Goal: Information Seeking & Learning: Learn about a topic

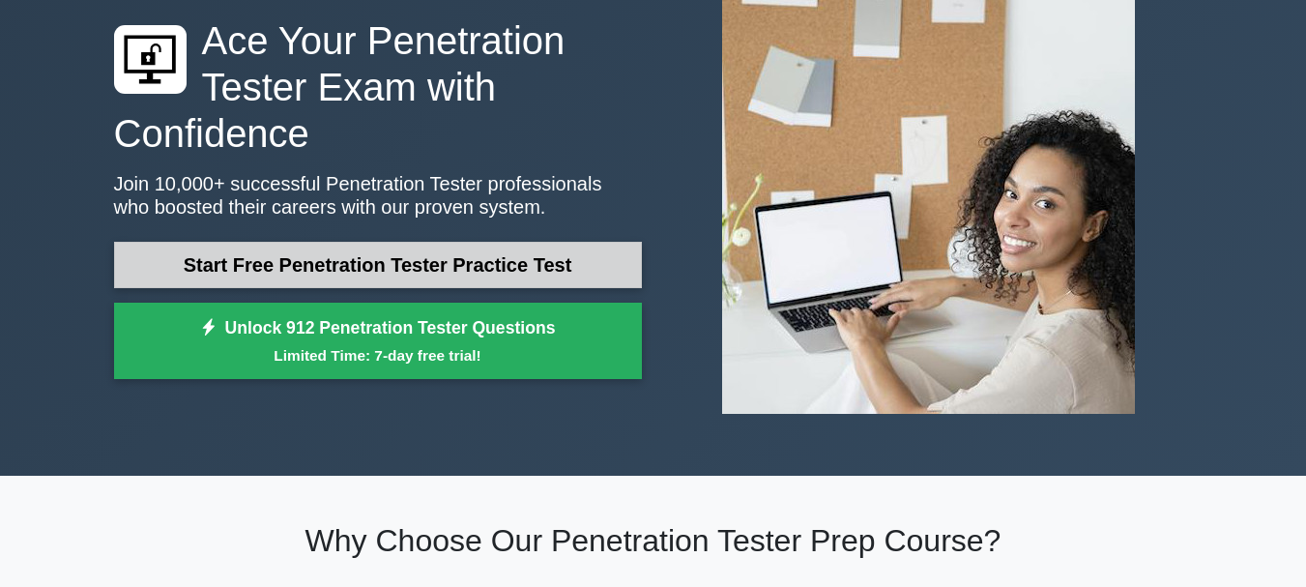
click at [434, 265] on link "Start Free Penetration Tester Practice Test" at bounding box center [378, 265] width 528 height 46
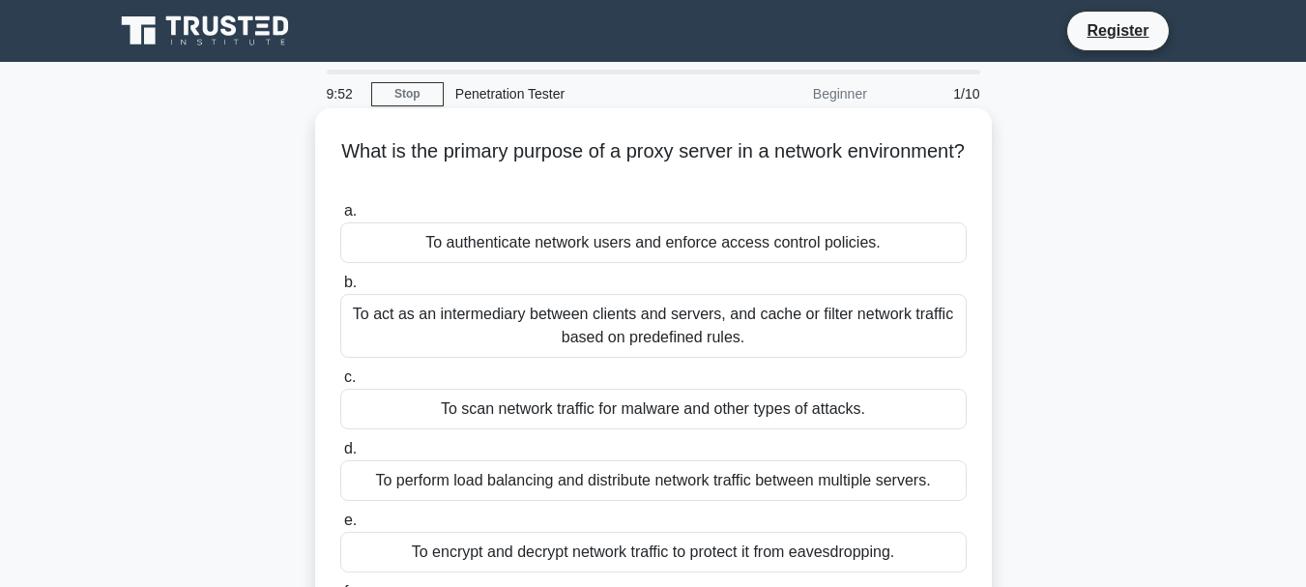
click at [594, 325] on div "To act as an intermediary between clients and servers, and cache or filter netw…" at bounding box center [653, 326] width 626 height 64
click at [340, 289] on input "b. To act as an intermediary between clients and servers, and cache or filter n…" at bounding box center [340, 282] width 0 height 13
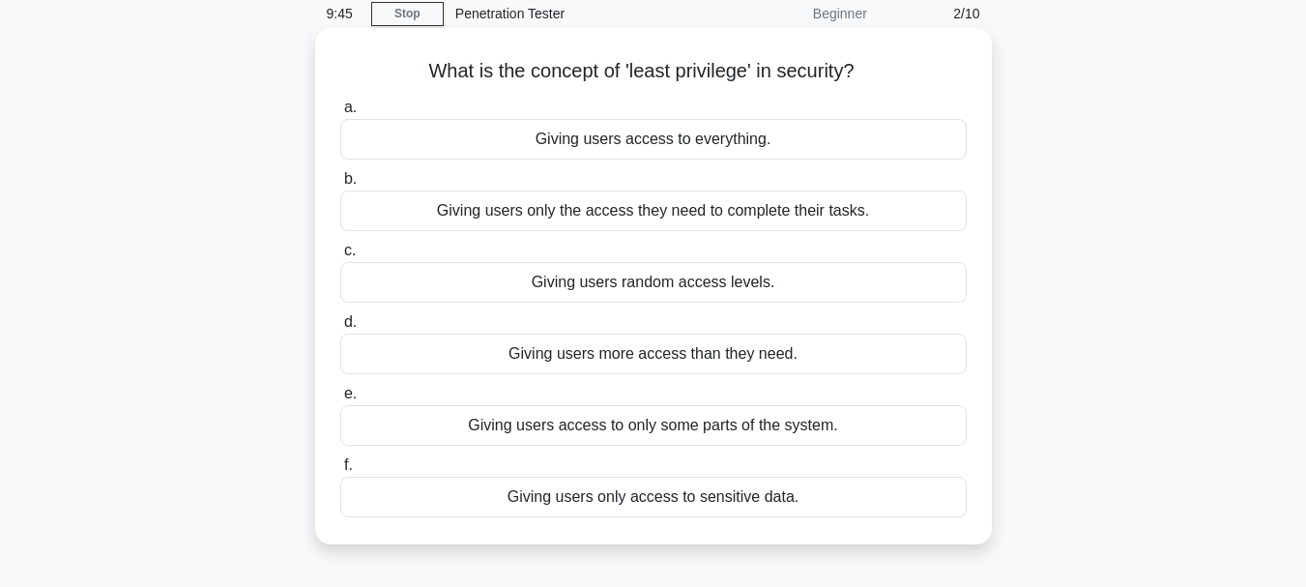
scroll to position [87, 0]
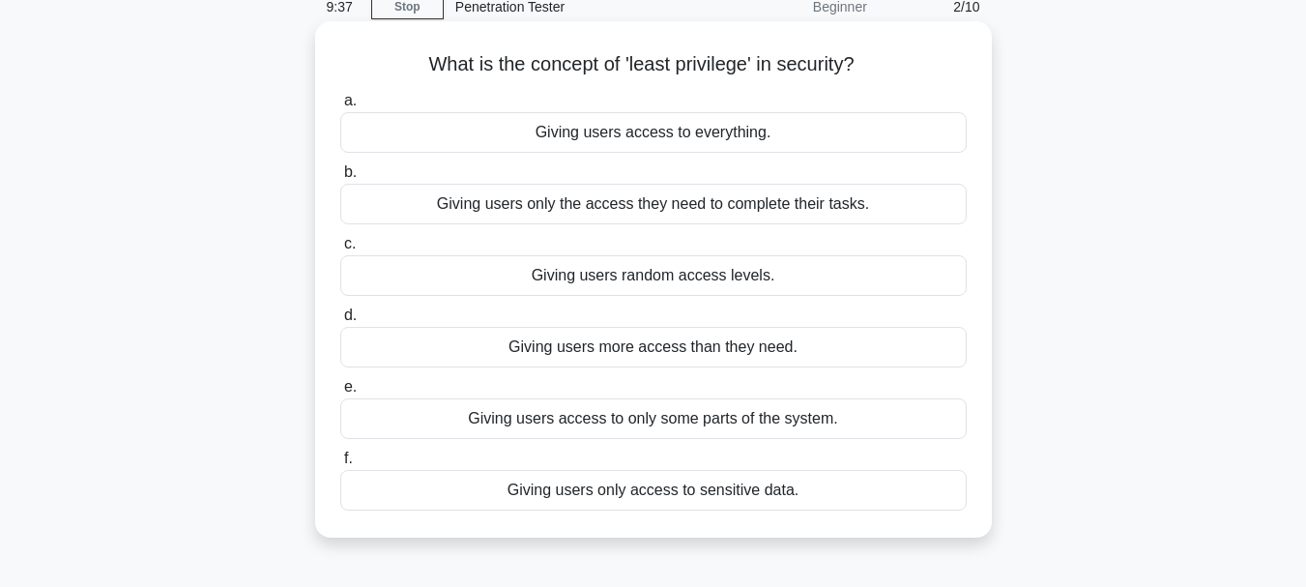
click at [816, 211] on div "Giving users only the access they need to complete their tasks." at bounding box center [653, 204] width 626 height 41
click at [340, 179] on input "b. Giving users only the access they need to complete their tasks." at bounding box center [340, 172] width 0 height 13
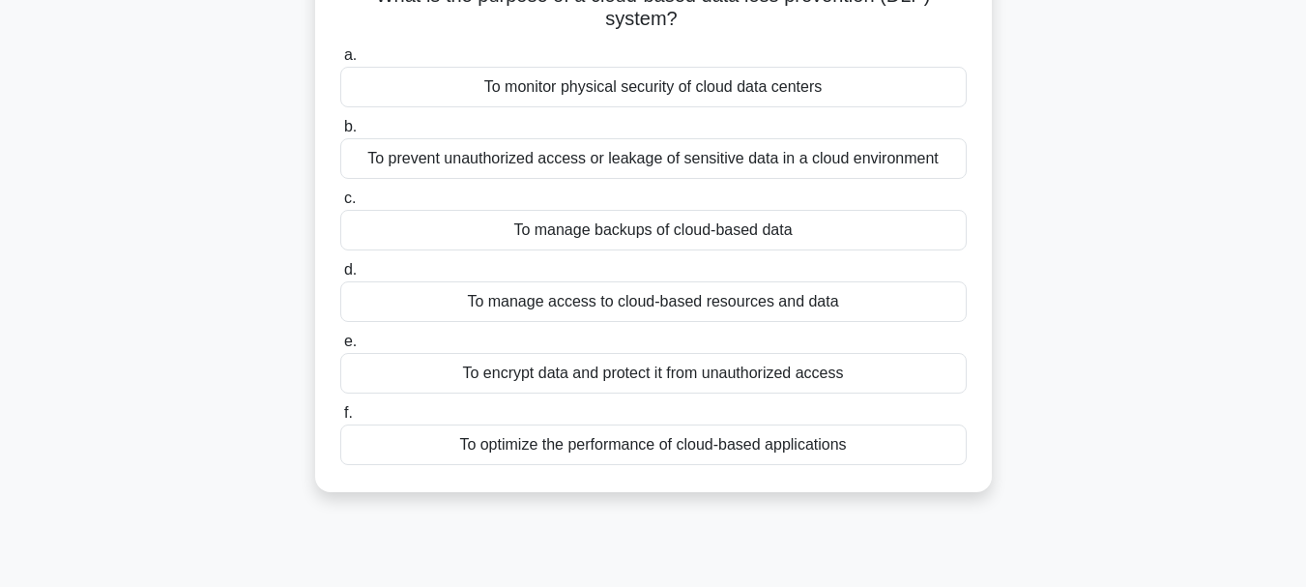
scroll to position [158, 0]
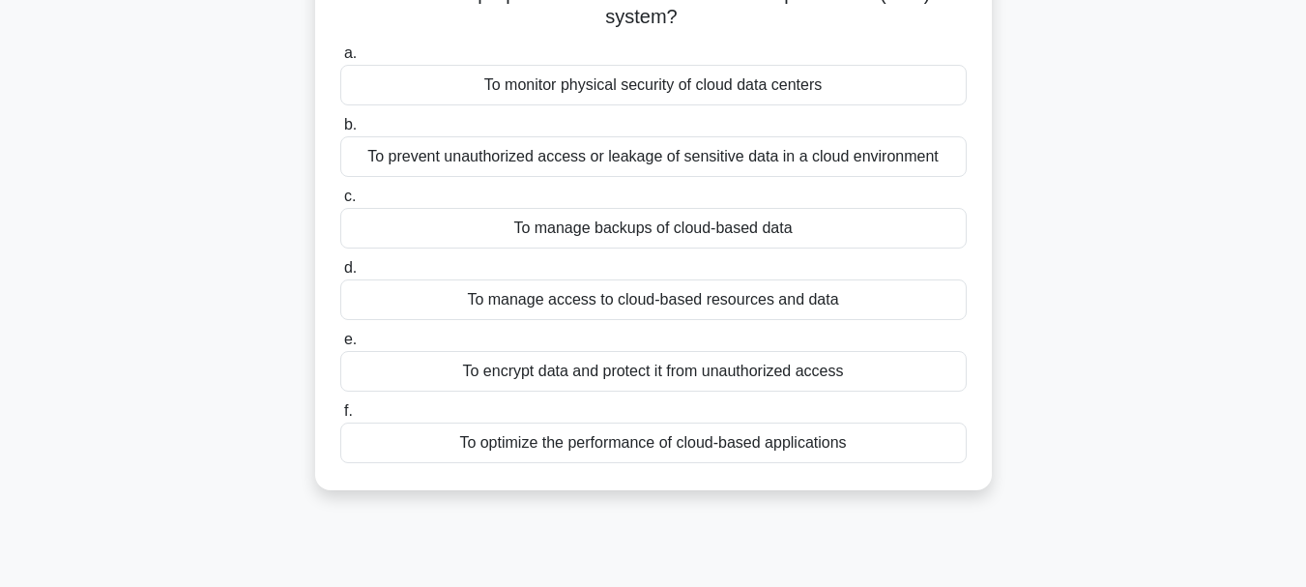
click at [682, 96] on div "To monitor physical security of cloud data centers" at bounding box center [653, 85] width 626 height 41
click at [340, 60] on input "a. To monitor physical security of cloud data centers" at bounding box center [340, 53] width 0 height 13
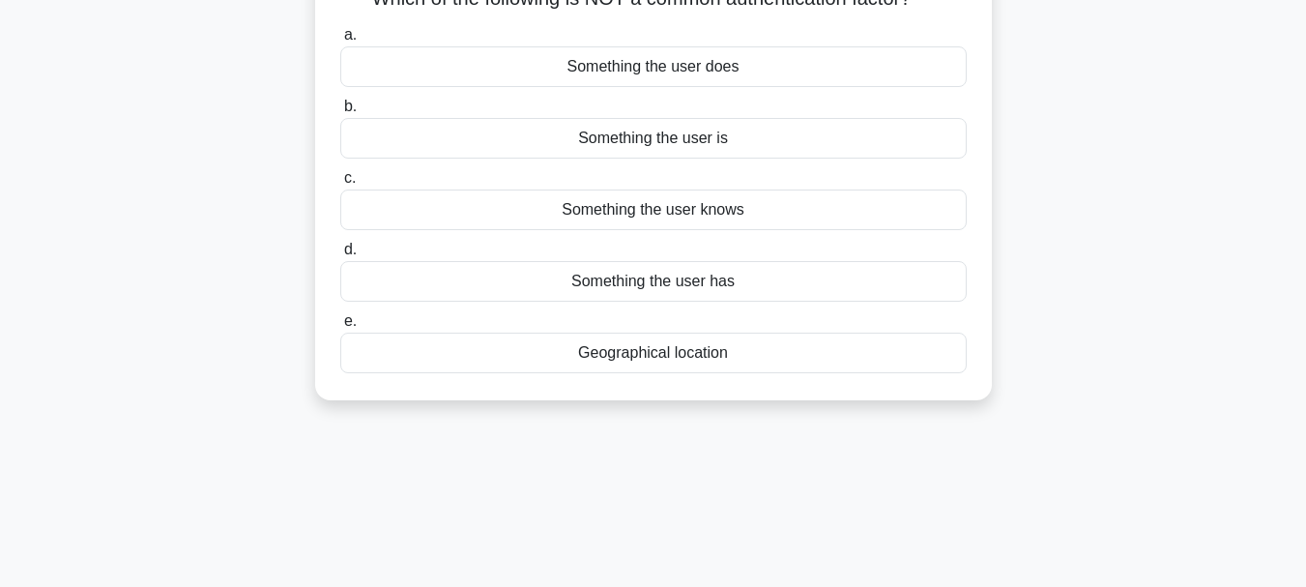
scroll to position [0, 0]
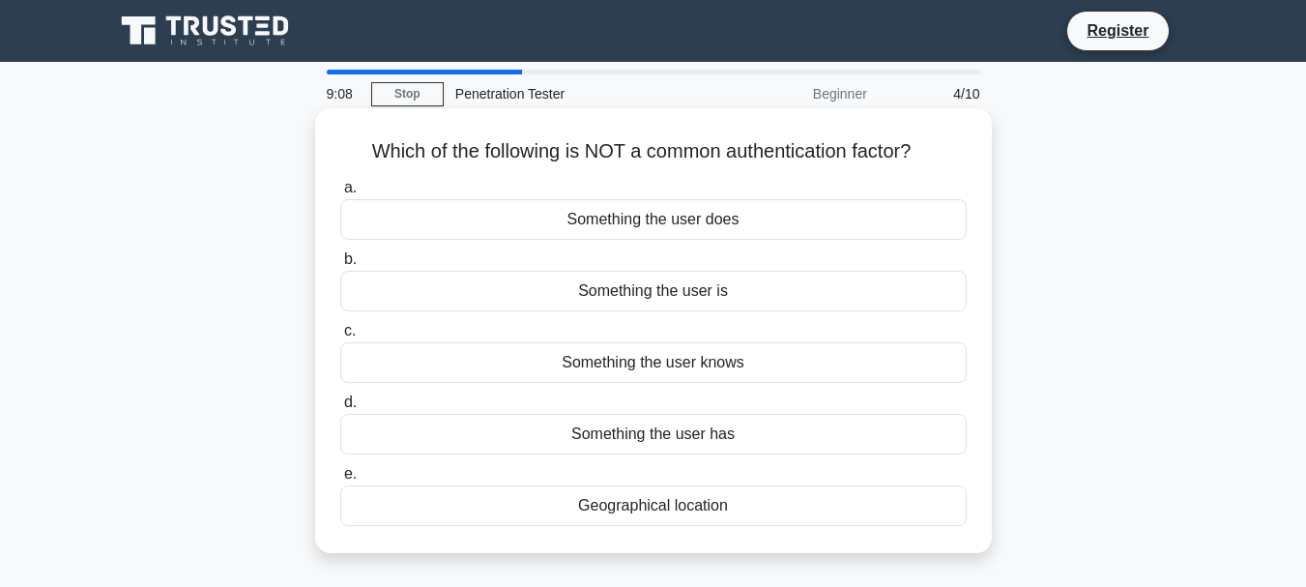
click at [713, 226] on div "Something the user does" at bounding box center [653, 219] width 626 height 41
click at [340, 194] on input "a. Something the user does" at bounding box center [340, 188] width 0 height 13
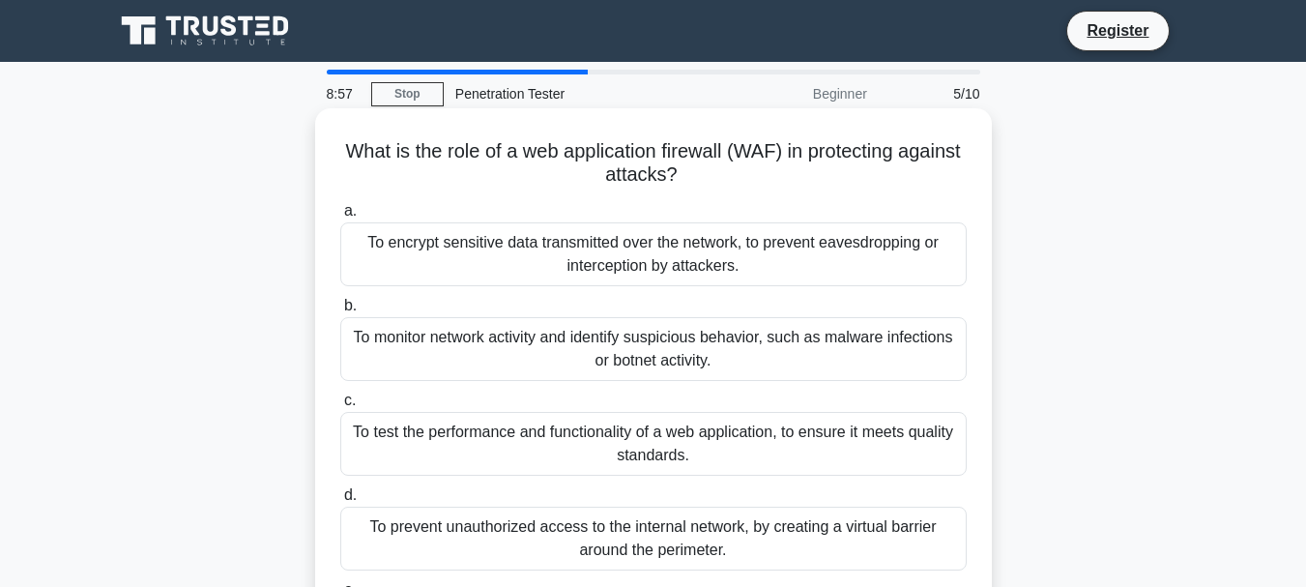
click at [742, 367] on div "To monitor network activity and identify suspicious behavior, such as malware i…" at bounding box center [653, 349] width 626 height 64
click at [340, 312] on input "b. To monitor network activity and identify suspicious behavior, such as malwar…" at bounding box center [340, 306] width 0 height 13
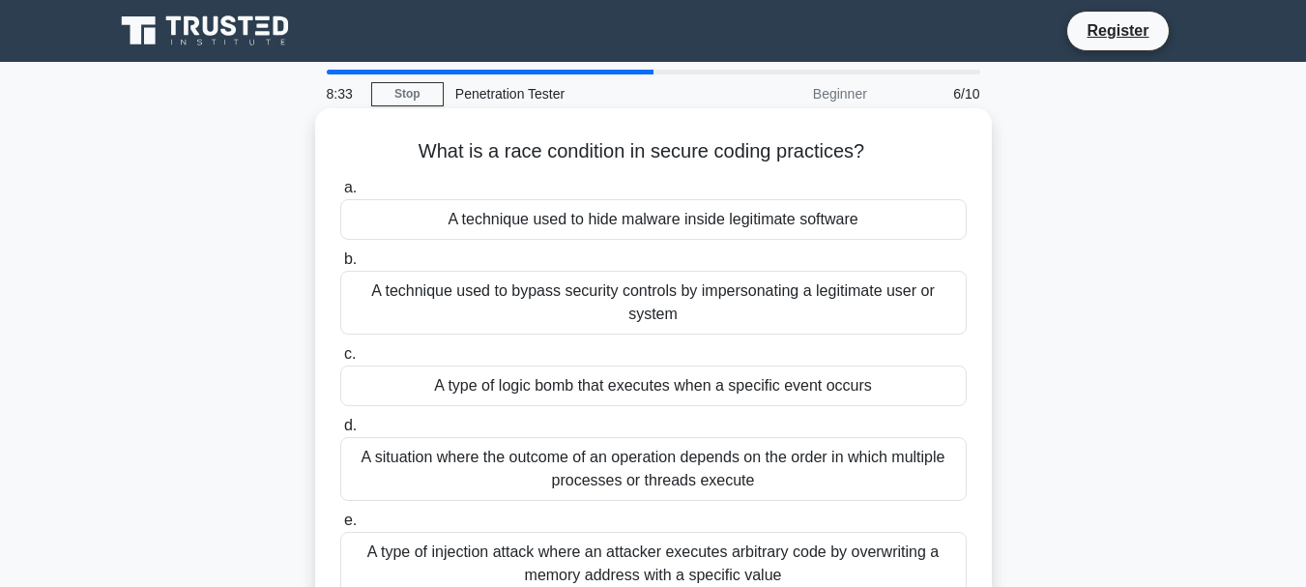
click at [786, 148] on h5 "What is a race condition in secure coding practices? .spinner_0XTQ{transform-or…" at bounding box center [653, 151] width 630 height 25
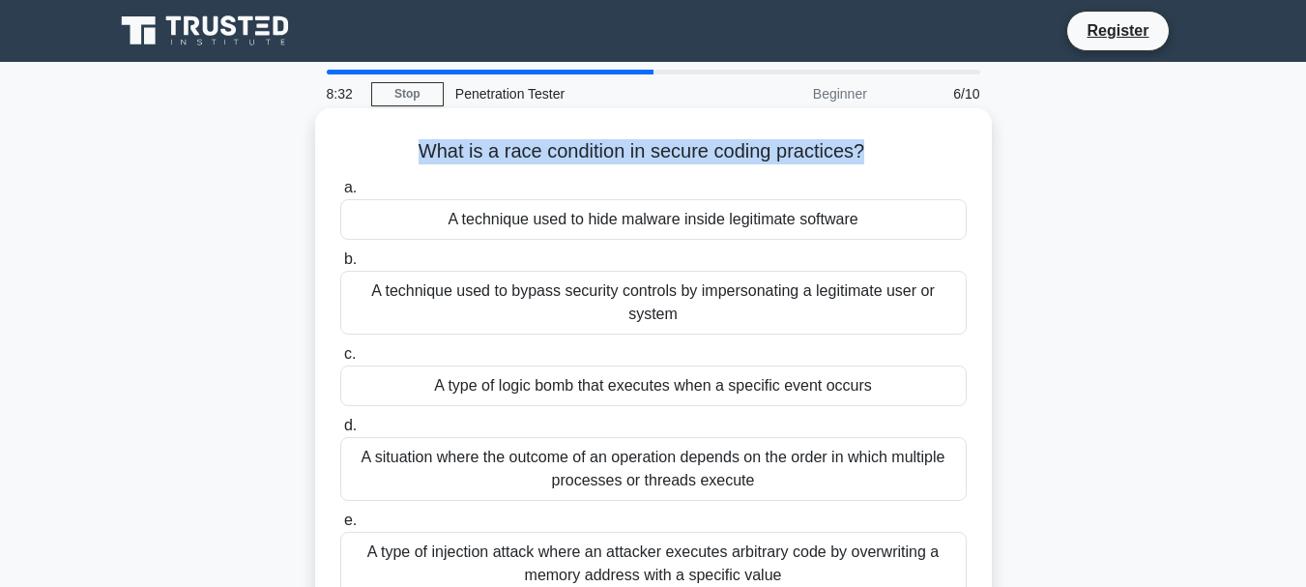
click at [786, 148] on h5 "What is a race condition in secure coding practices? .spinner_0XTQ{transform-or…" at bounding box center [653, 151] width 630 height 25
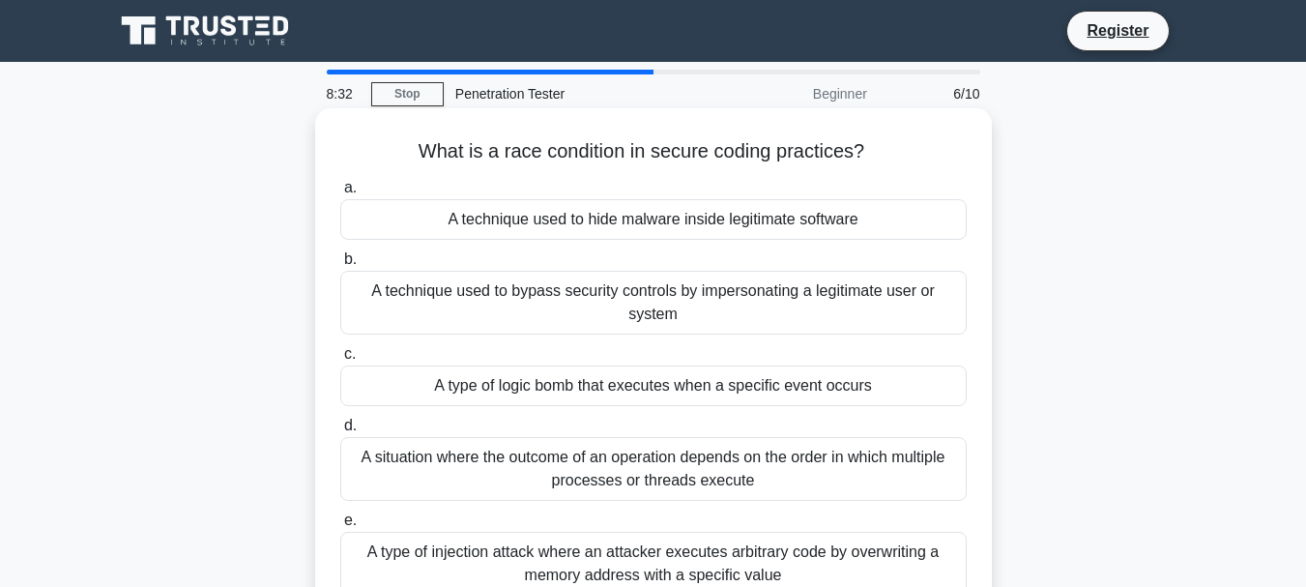
click at [893, 175] on div "a. A technique used to hide malware inside legitimate software b. A technique u…" at bounding box center [653, 421] width 649 height 499
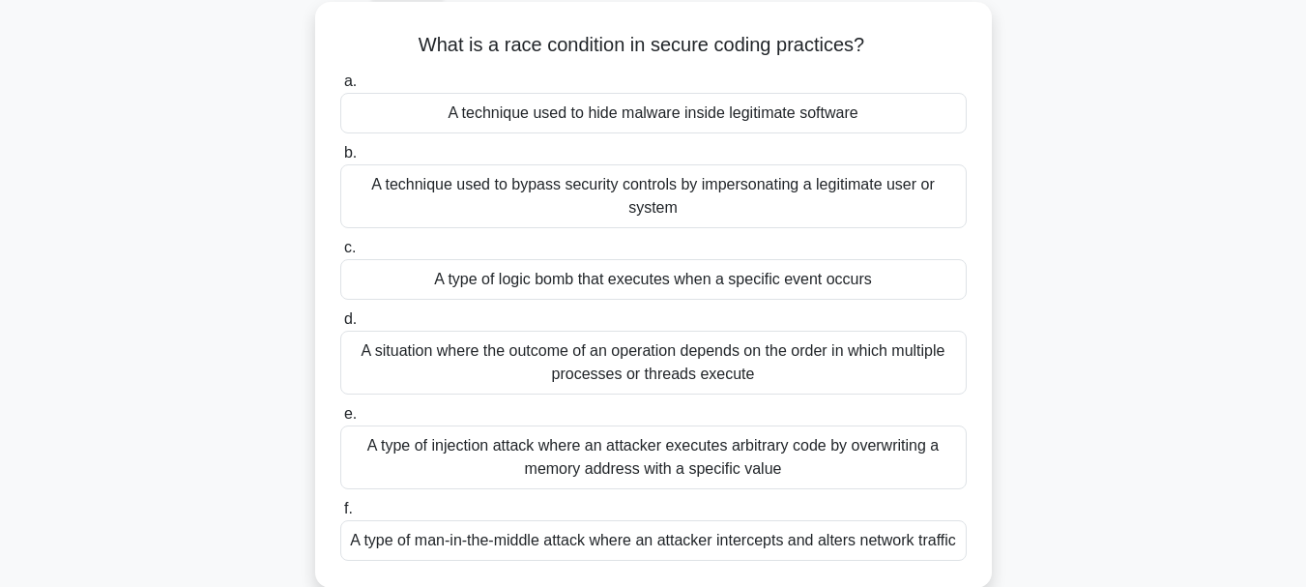
scroll to position [126, 0]
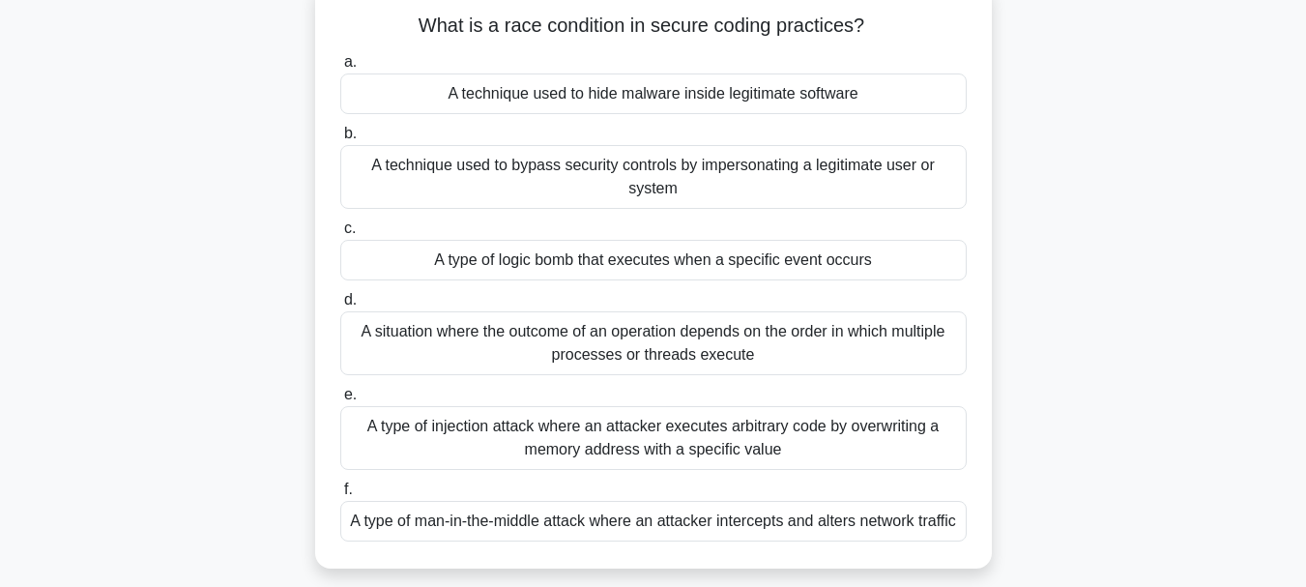
click at [590, 268] on div "A type of logic bomb that executes when a specific event occurs" at bounding box center [653, 260] width 626 height 41
click at [340, 235] on input "c. A type of logic bomb that executes when a specific event occurs" at bounding box center [340, 228] width 0 height 13
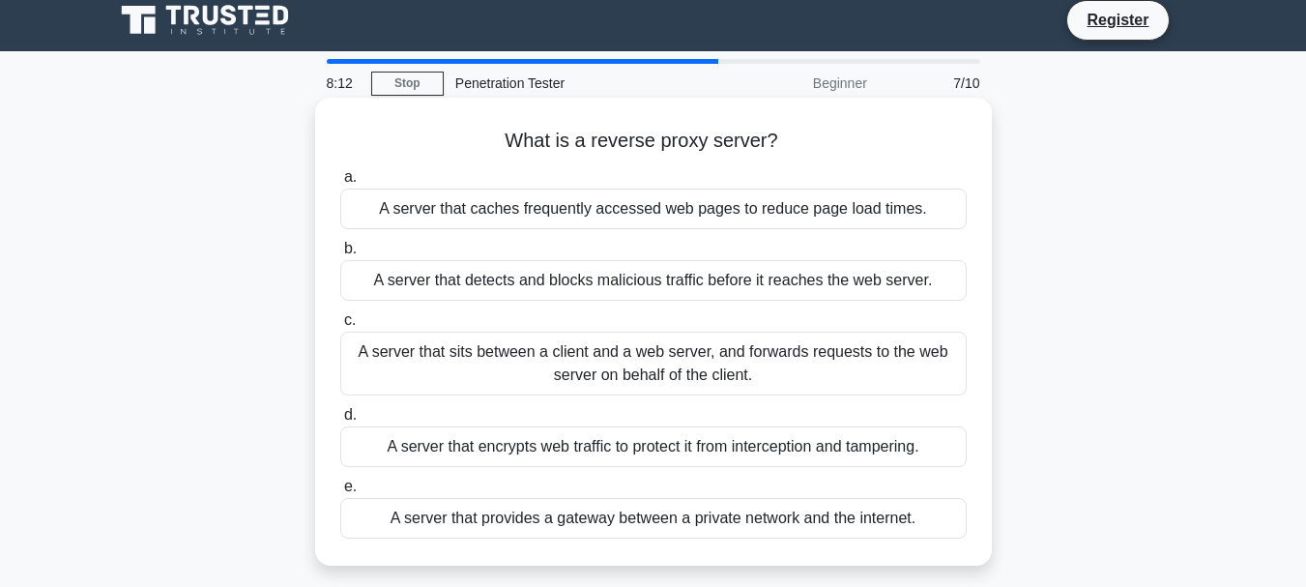
scroll to position [35, 0]
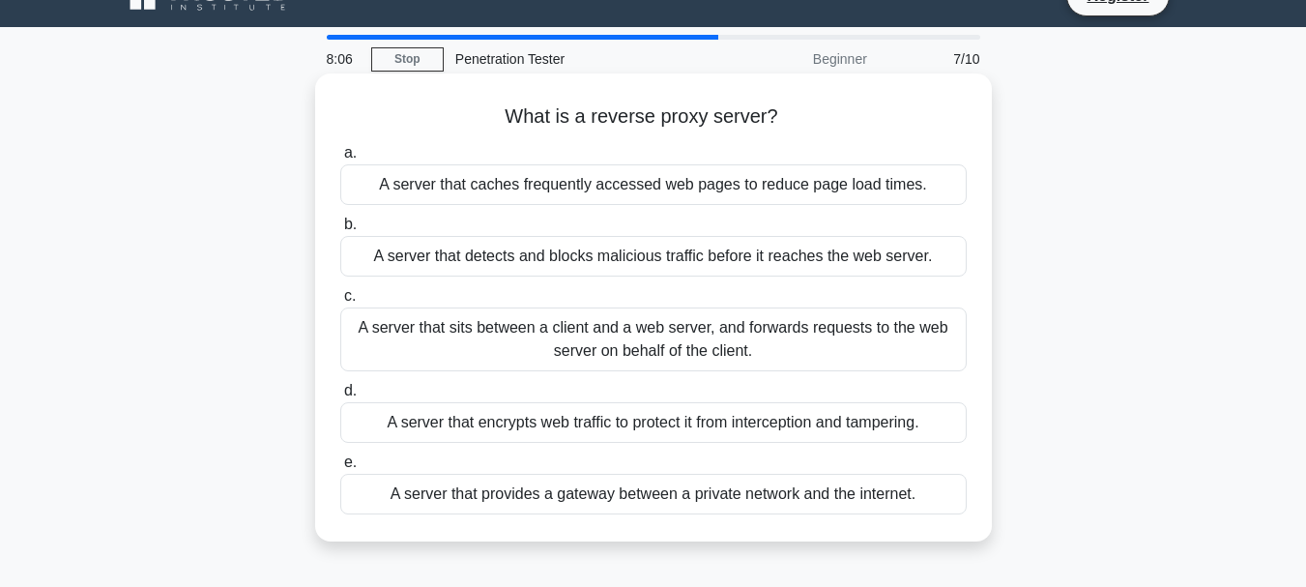
click at [777, 354] on div "A server that sits between a client and a web server, and forwards requests to …" at bounding box center [653, 339] width 626 height 64
click at [340, 302] on input "c. A server that sits between a client and a web server, and forwards requests …" at bounding box center [340, 296] width 0 height 13
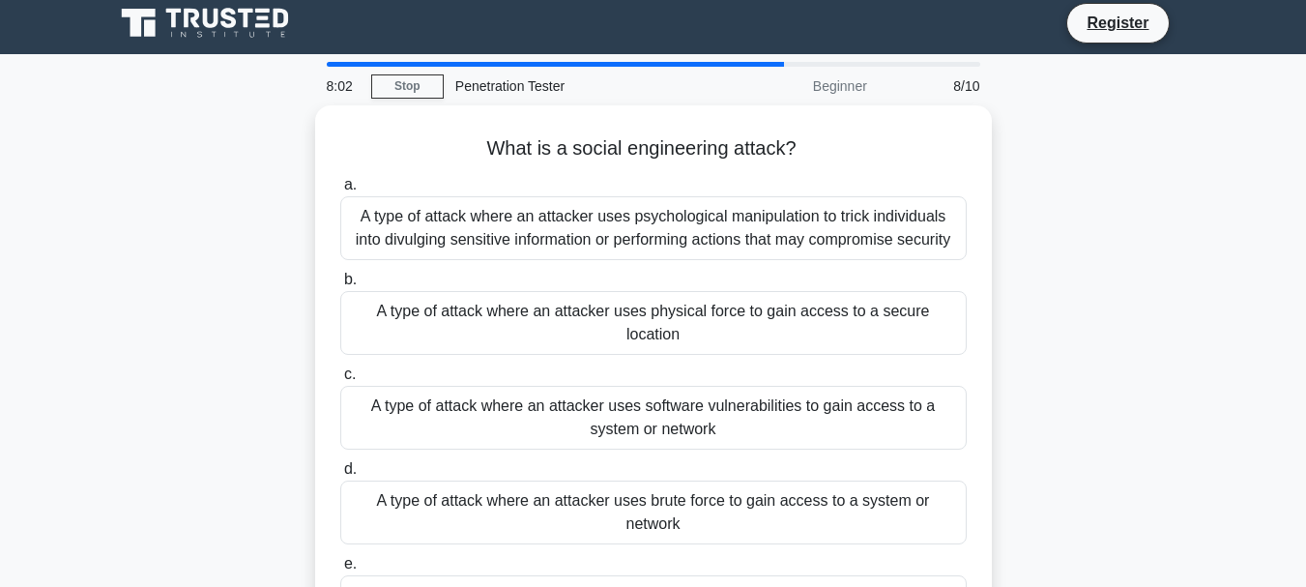
scroll to position [21, 0]
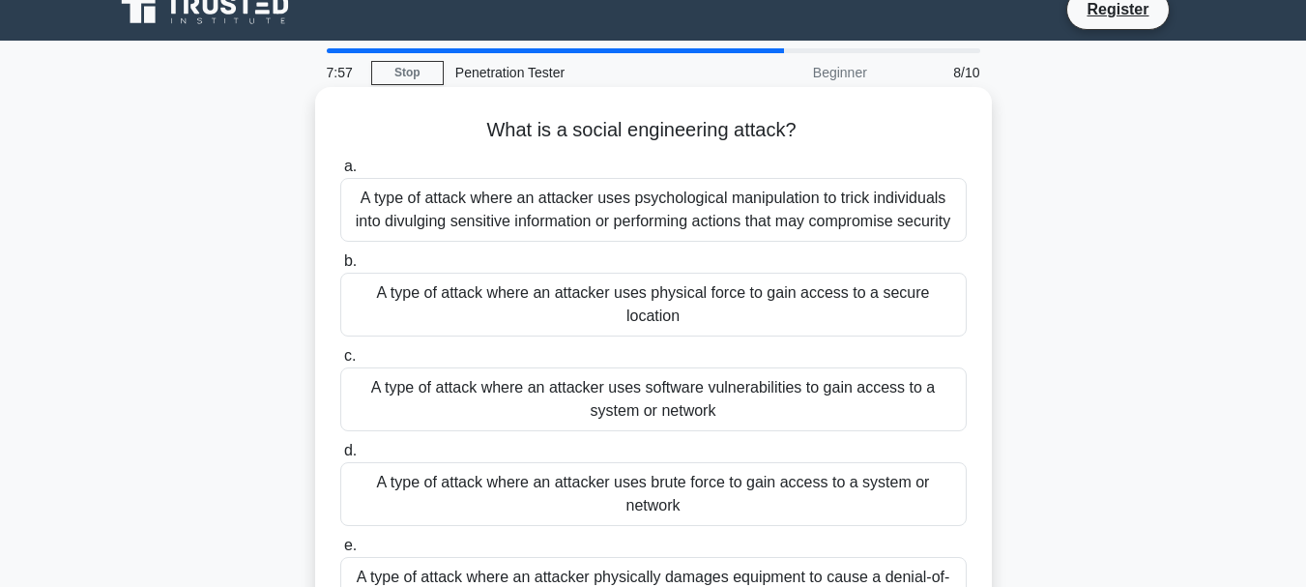
click at [716, 238] on div "A type of attack where an attacker uses psychological manipulation to trick ind…" at bounding box center [653, 210] width 626 height 64
click at [340, 173] on input "a. A type of attack where an attacker uses psychological manipulation to trick …" at bounding box center [340, 166] width 0 height 13
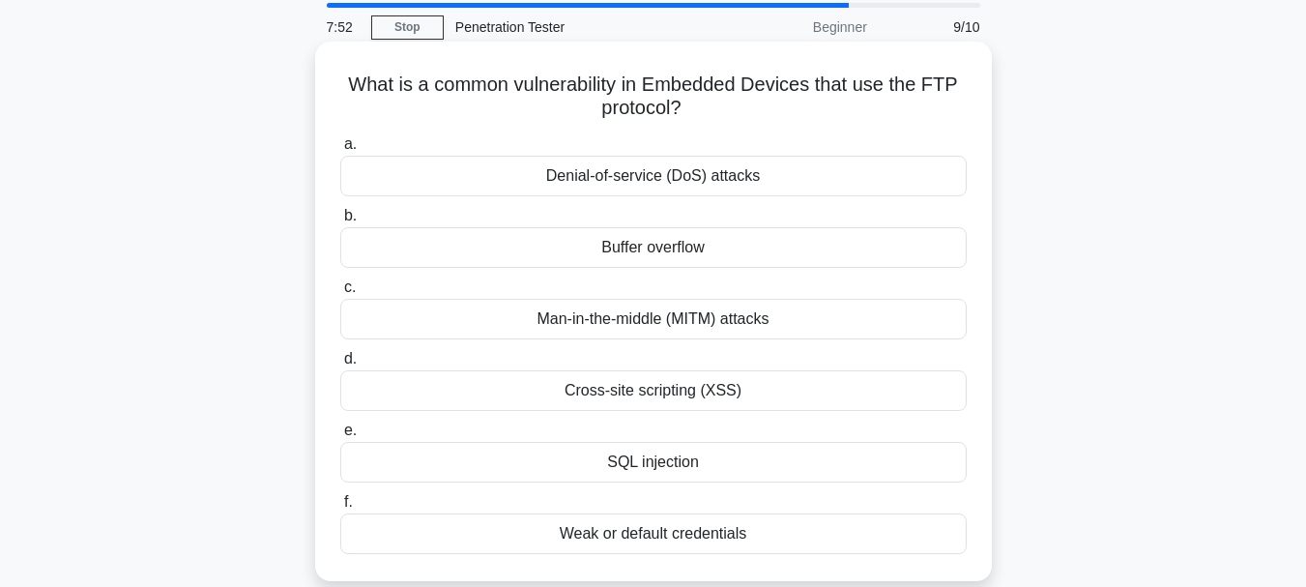
scroll to position [74, 0]
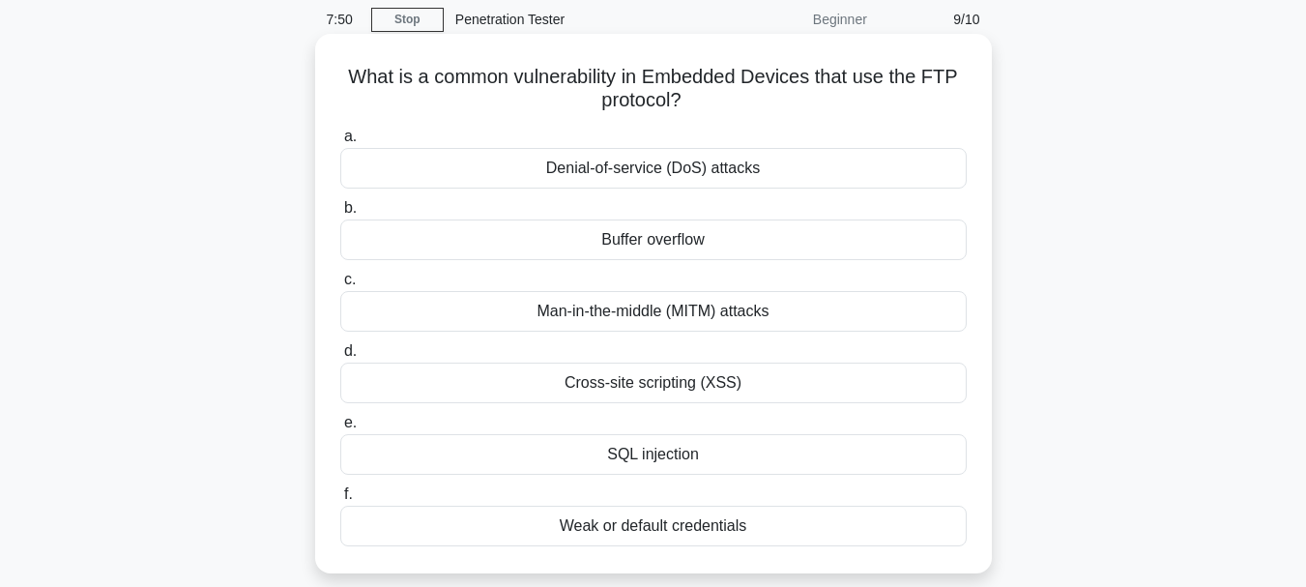
click at [626, 524] on div "Weak or default credentials" at bounding box center [653, 525] width 626 height 41
click at [340, 501] on input "f. Weak or default credentials" at bounding box center [340, 494] width 0 height 13
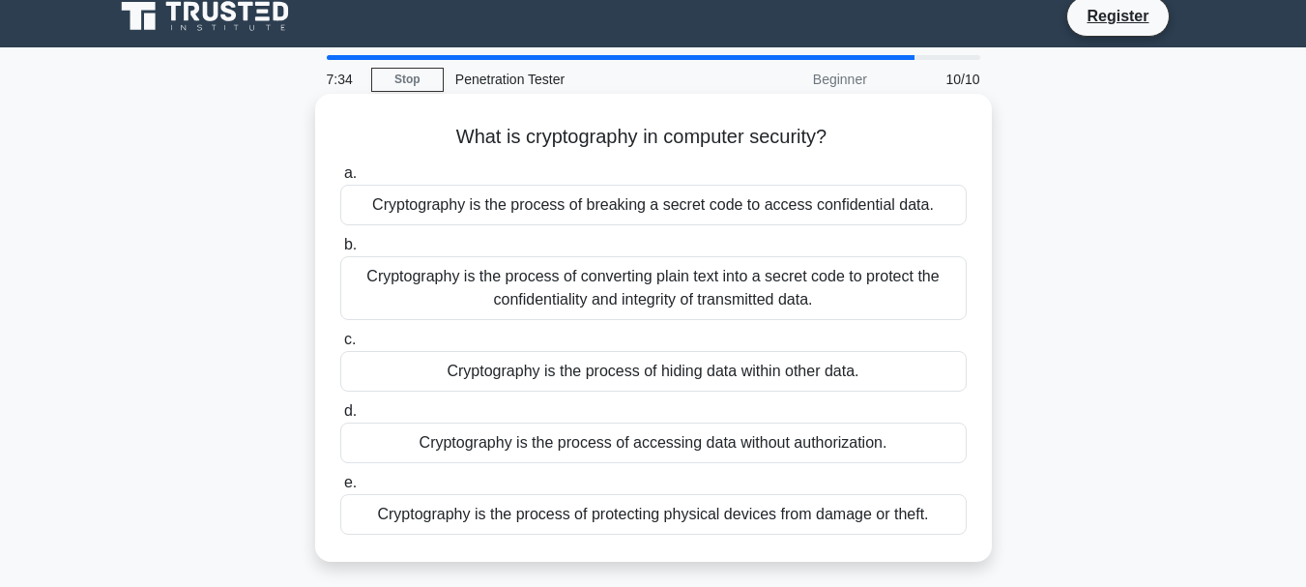
scroll to position [14, 0]
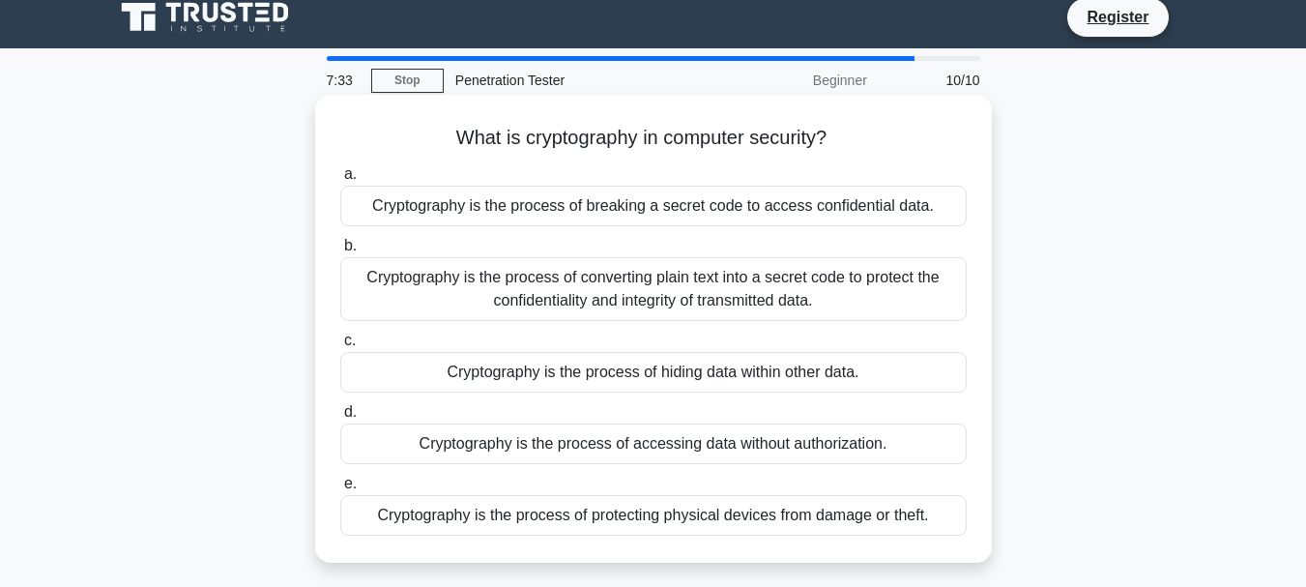
click at [607, 282] on div "Cryptography is the process of converting plain text into a secret code to prot…" at bounding box center [653, 289] width 626 height 64
click at [340, 252] on input "b. Cryptography is the process of converting plain text into a secret code to p…" at bounding box center [340, 246] width 0 height 13
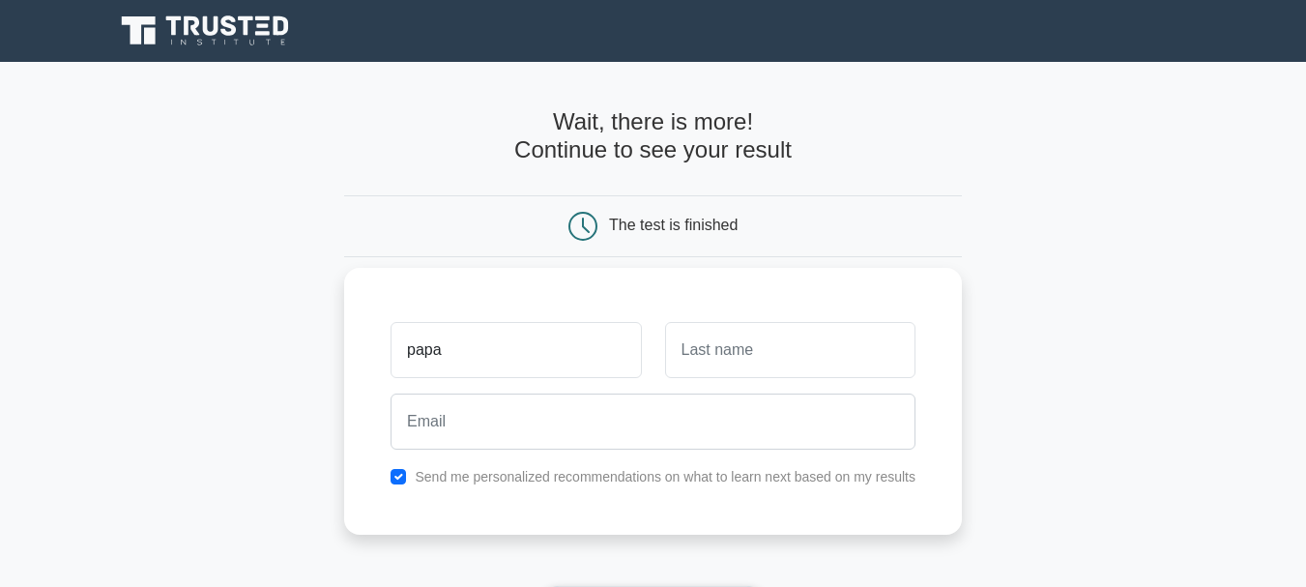
type input "papa"
type input "lasso"
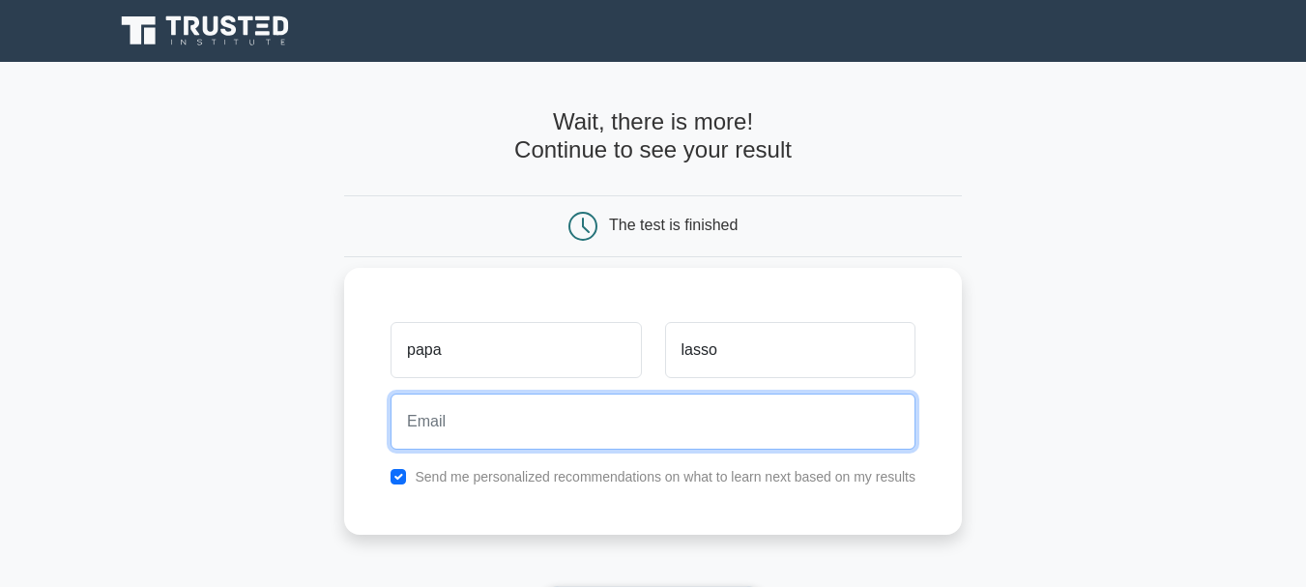
click at [475, 443] on input "email" at bounding box center [652, 421] width 525 height 56
paste input "aaiawccdsuwdaxjmiu@nespj.com"
type input "aaiawccdsuwdaxjmiu@nespj.com"
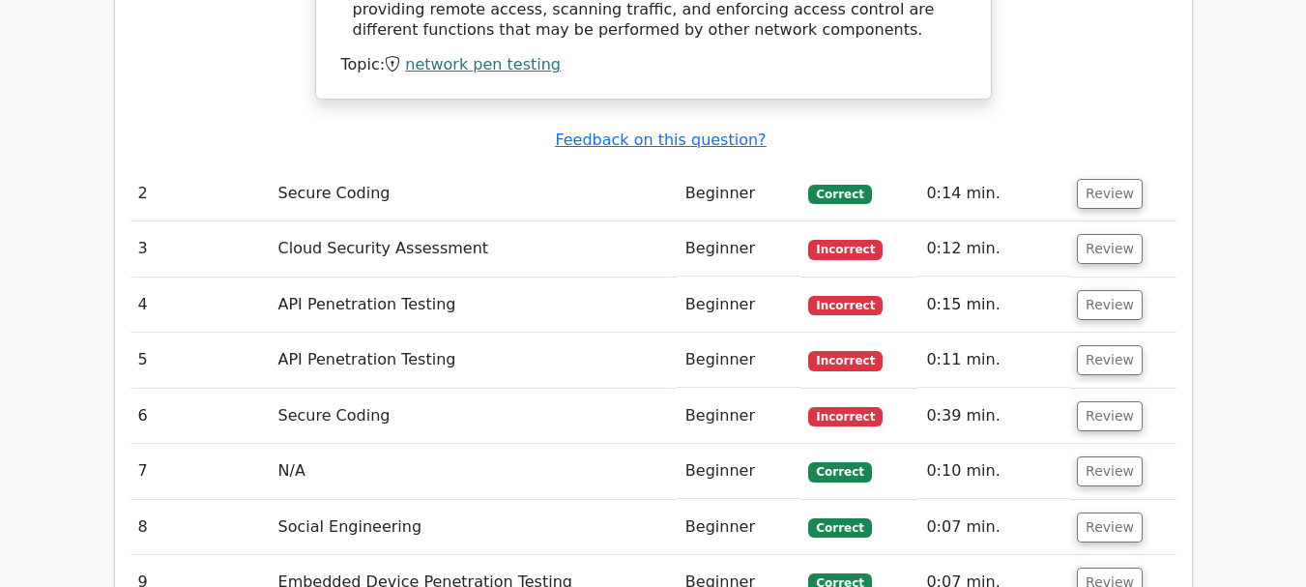
scroll to position [2326, 0]
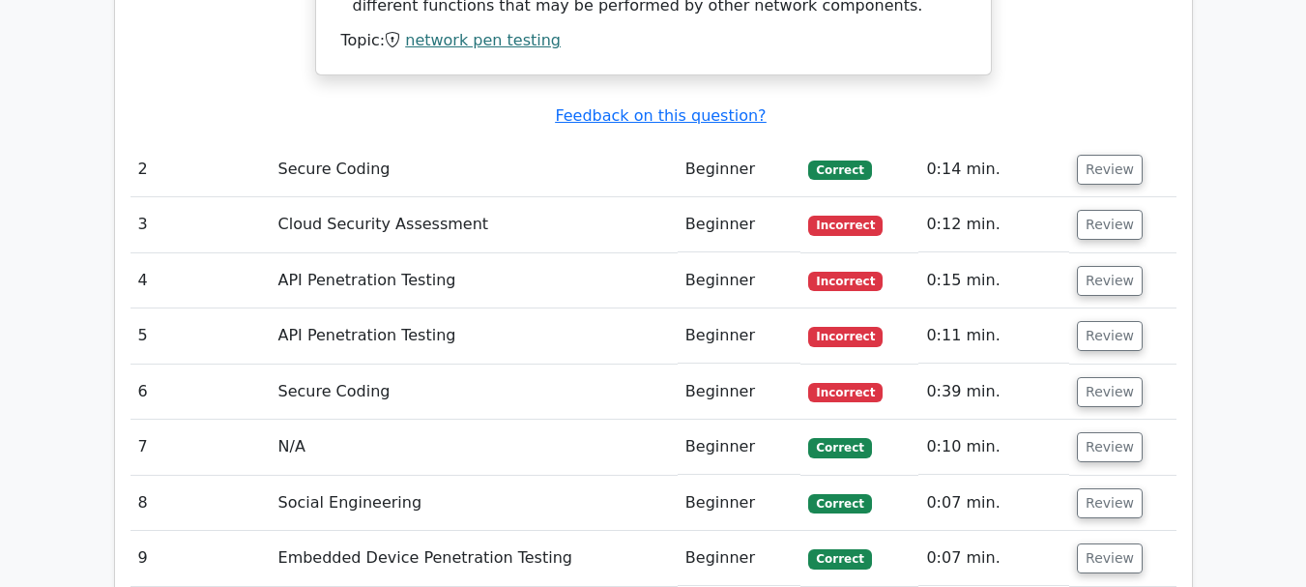
click at [452, 197] on td "Cloud Security Assessment" at bounding box center [474, 224] width 407 height 55
click at [1082, 210] on button "Review" at bounding box center [1110, 225] width 66 height 30
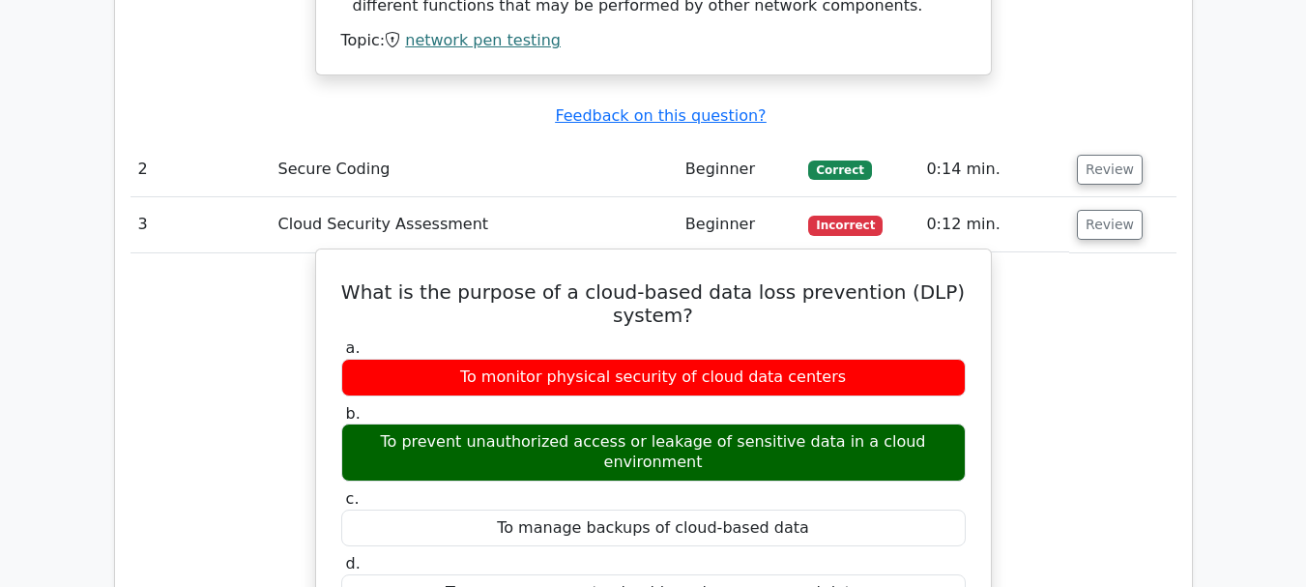
click at [640, 280] on h5 "What is the purpose of a cloud-based data loss prevention (DLP) system?" at bounding box center [653, 303] width 628 height 46
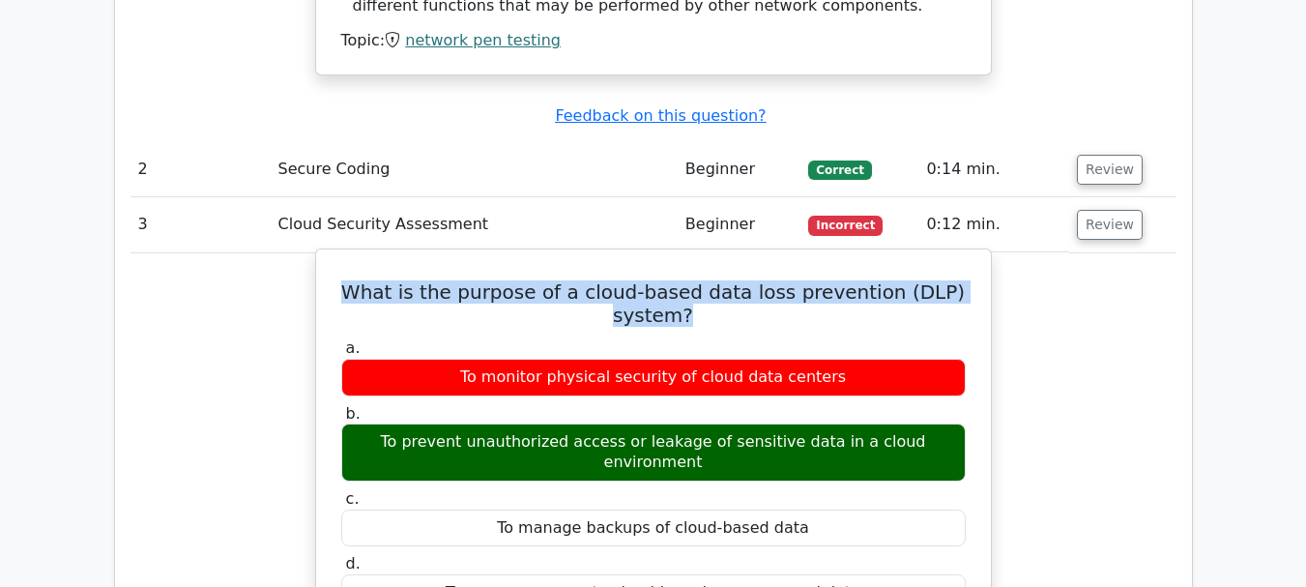
click at [640, 280] on h5 "What is the purpose of a cloud-based data loss prevention (DLP) system?" at bounding box center [653, 303] width 628 height 46
click at [746, 280] on h5 "What is the purpose of a cloud-based data loss prevention (DLP) system?" at bounding box center [653, 303] width 628 height 46
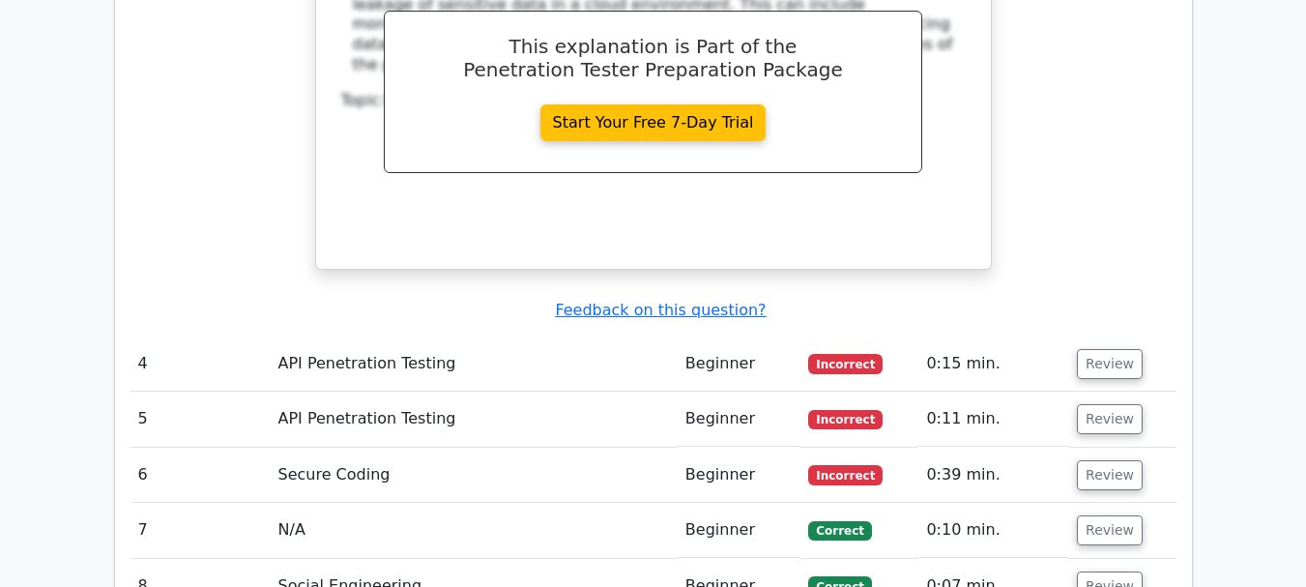
scroll to position [3175, 0]
click at [1106, 335] on td "Review" at bounding box center [1122, 362] width 106 height 55
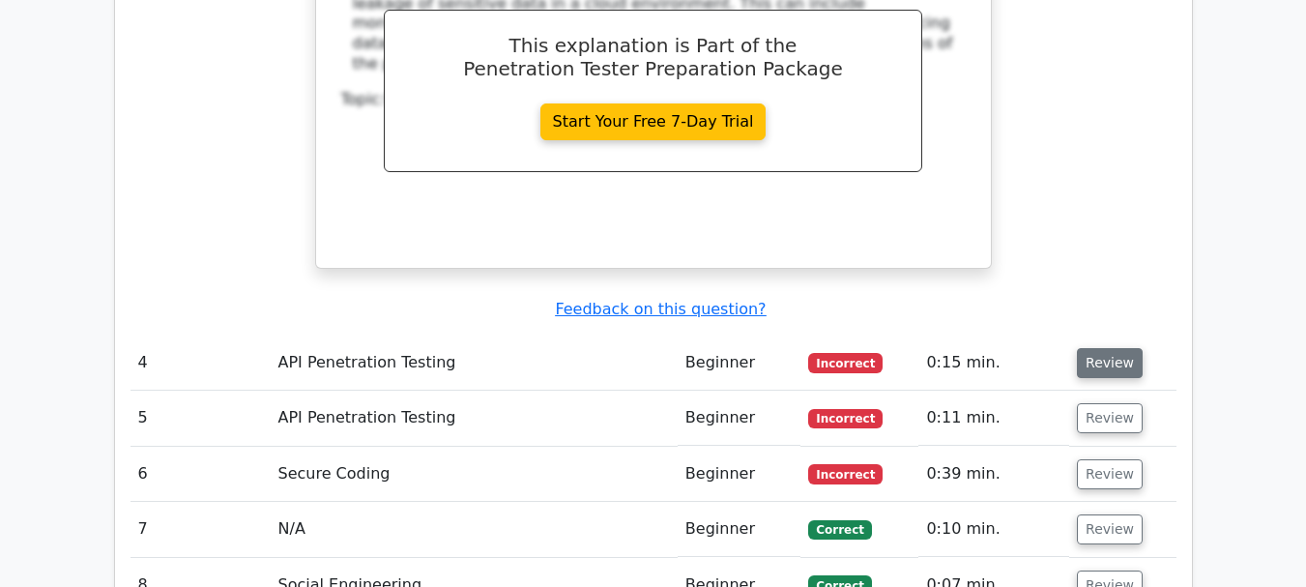
click at [1104, 348] on button "Review" at bounding box center [1110, 363] width 66 height 30
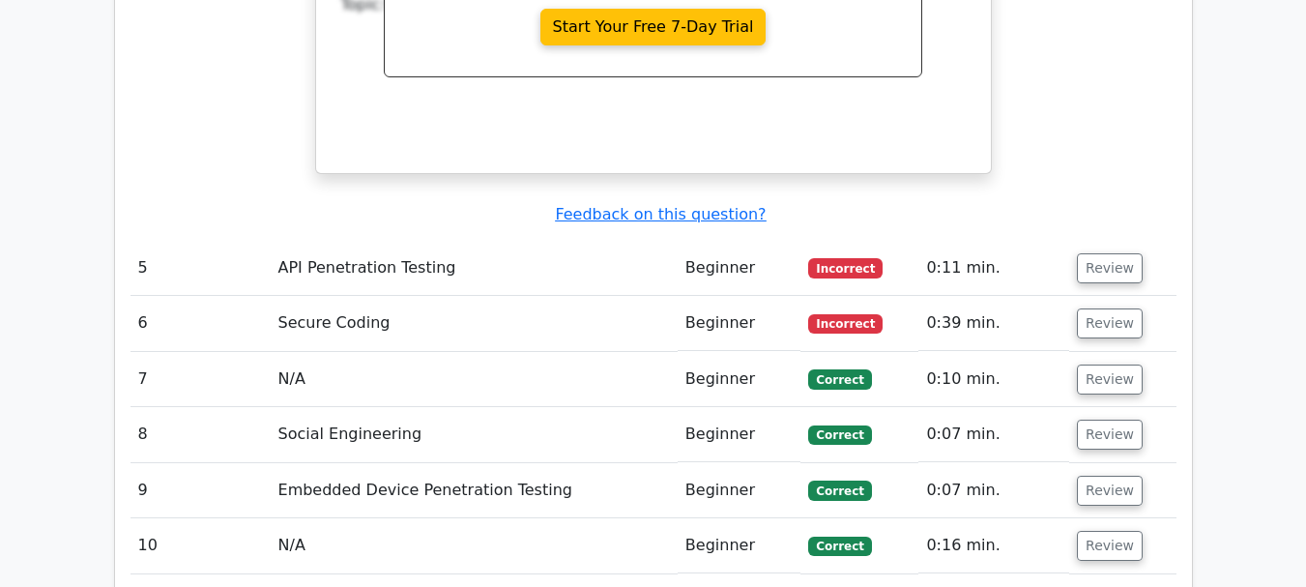
scroll to position [4207, 0]
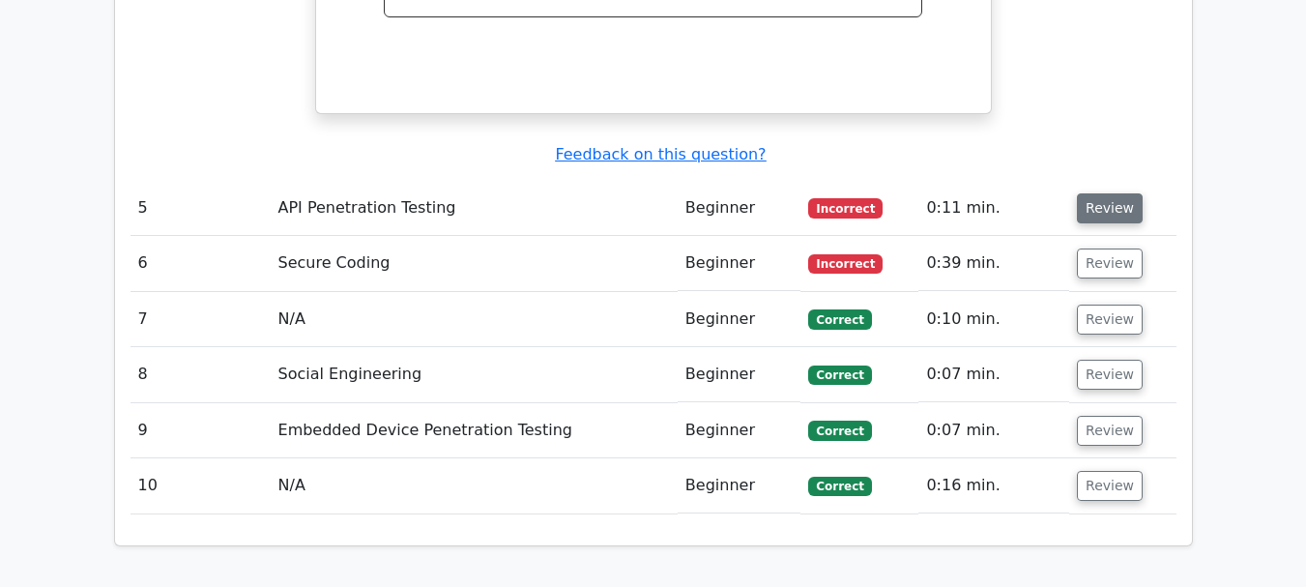
click at [1088, 193] on button "Review" at bounding box center [1110, 208] width 66 height 30
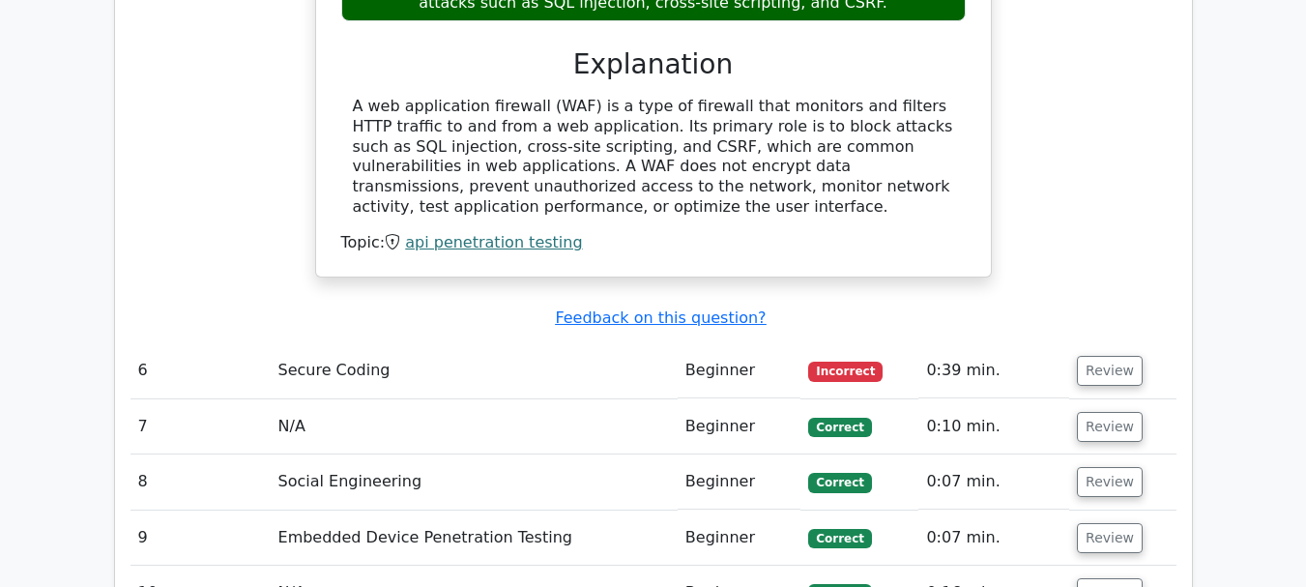
scroll to position [5047, 0]
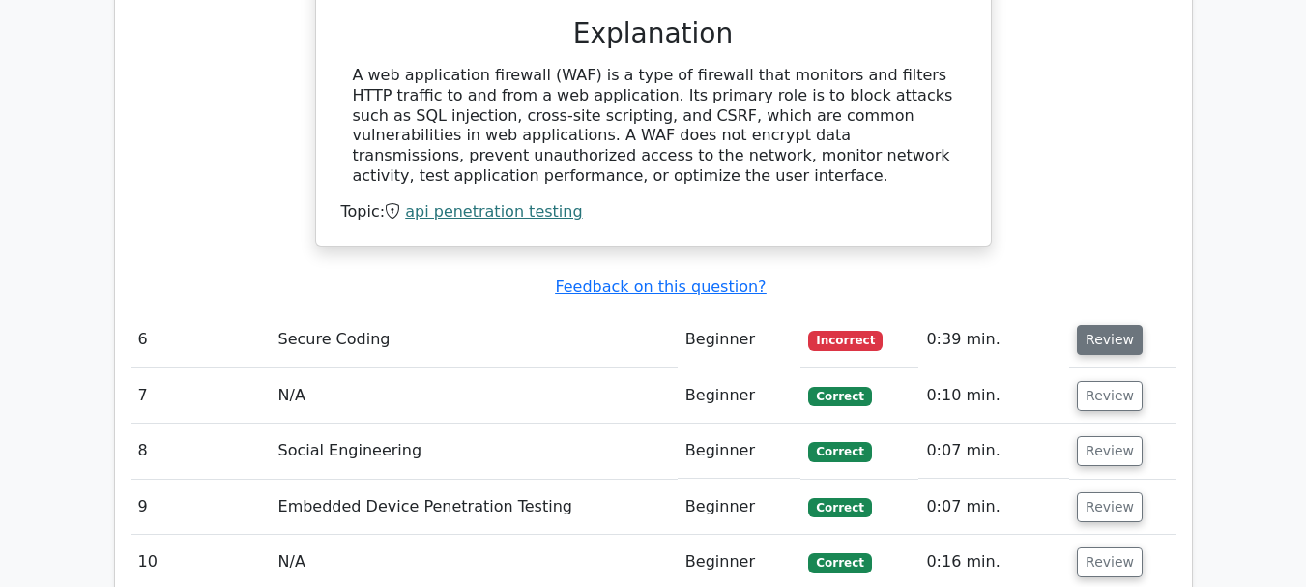
click at [1105, 325] on button "Review" at bounding box center [1110, 340] width 66 height 30
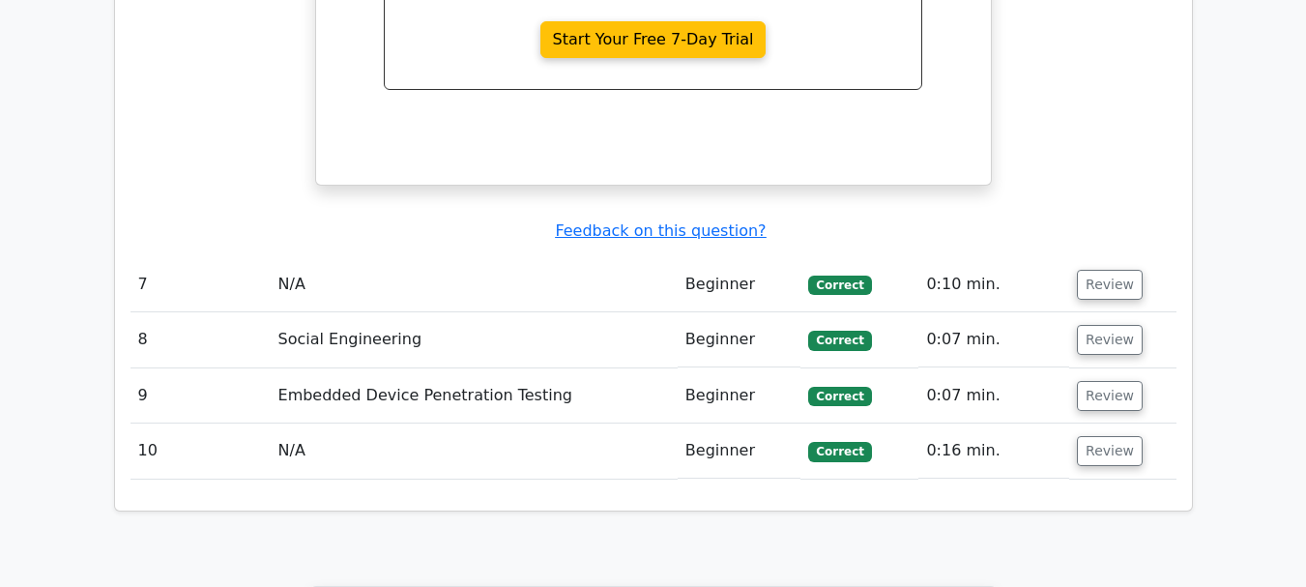
scroll to position [6159, 0]
